Goal: Use online tool/utility

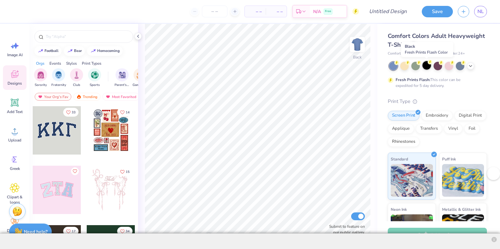
click at [428, 67] on div at bounding box center [426, 65] width 9 height 9
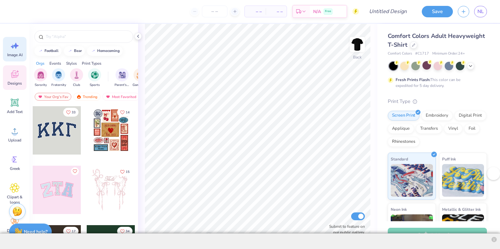
click at [18, 49] on icon at bounding box center [15, 46] width 10 height 10
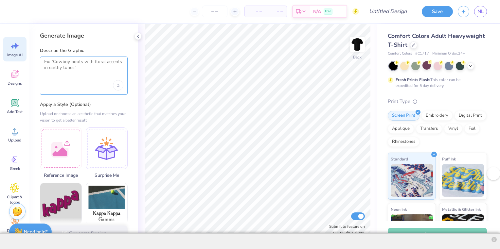
click at [83, 65] on textarea at bounding box center [83, 67] width 79 height 16
click at [62, 146] on div at bounding box center [61, 148] width 42 height 42
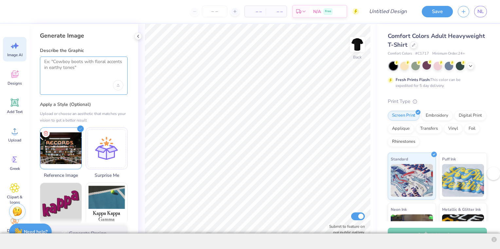
click at [96, 61] on textarea at bounding box center [83, 67] width 79 height 16
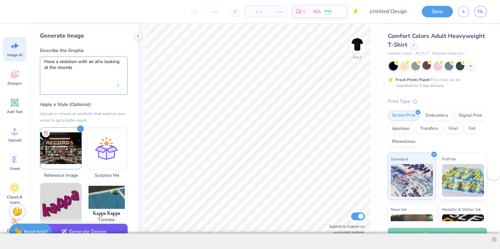
type textarea "Have a skeleton with an afro looking at the records"
click at [99, 228] on button "Generate Design" at bounding box center [84, 232] width 88 height 16
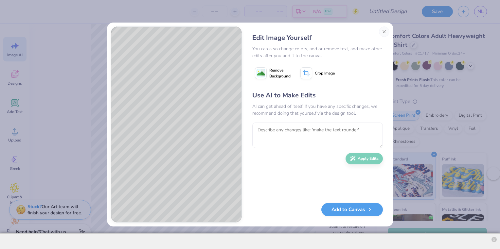
click at [265, 74] on icon at bounding box center [261, 73] width 12 height 12
